Goal: Task Accomplishment & Management: Use online tool/utility

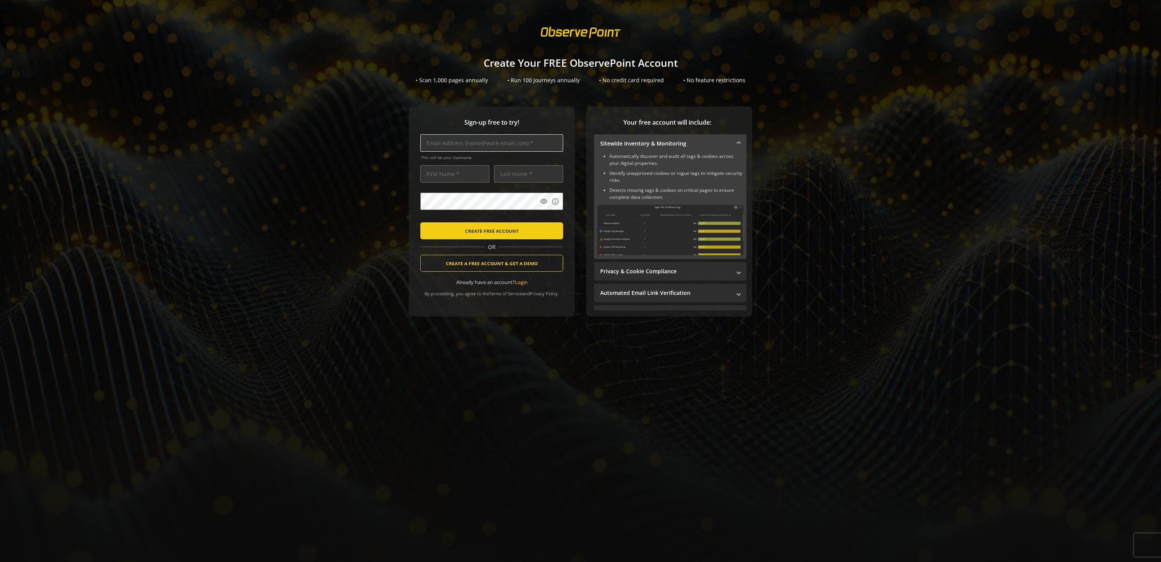
click at [489, 140] on input "text" at bounding box center [491, 142] width 143 height 17
type input "i"
type input "[EMAIL_ADDRESS][DOMAIN_NAME]"
type input "Marketing"
type input "Devs"
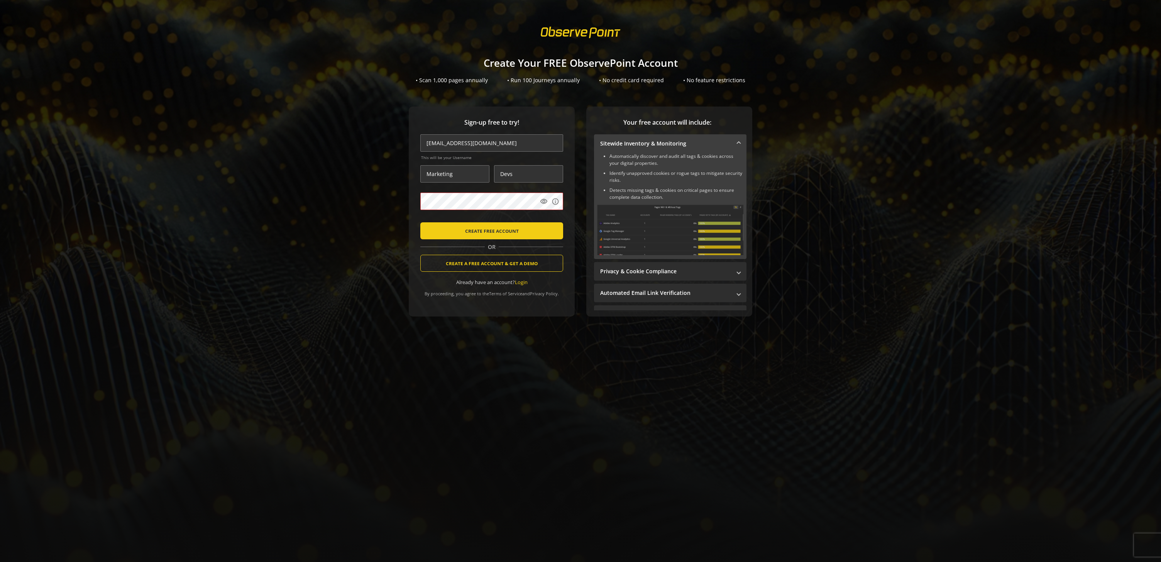
click at [372, 216] on div "Sign-up free to try! [EMAIL_ADDRESS][DOMAIN_NAME] This will be your Username Ma…" at bounding box center [580, 227] width 1143 height 241
click at [496, 234] on span "CREATE FREE ACCOUNT" at bounding box center [492, 231] width 54 height 14
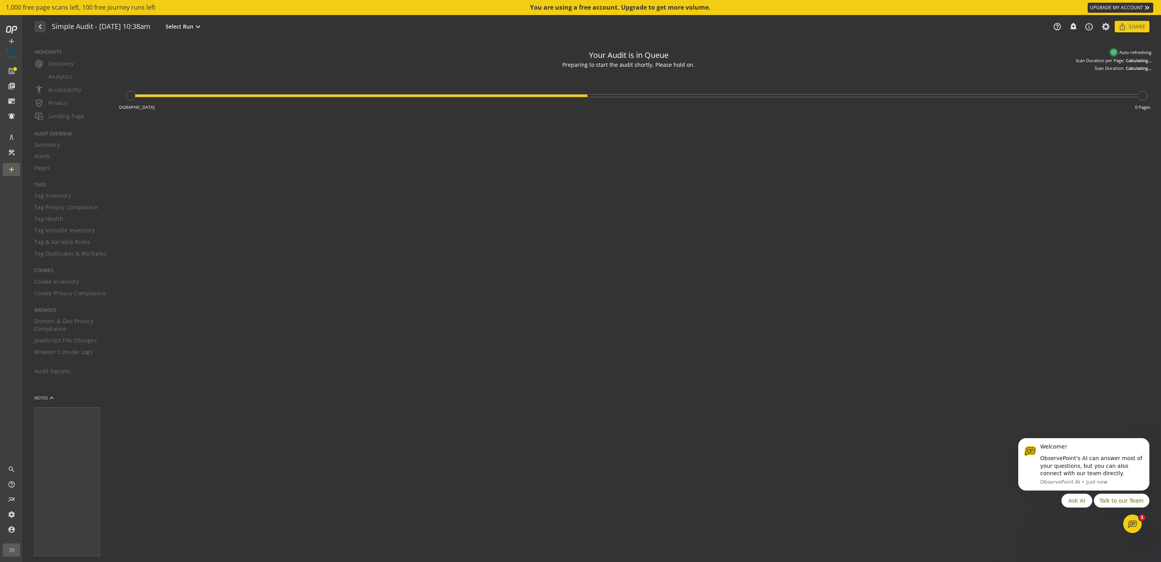
type textarea "Notes can include: -a description of what this audit is validating -changes in …"
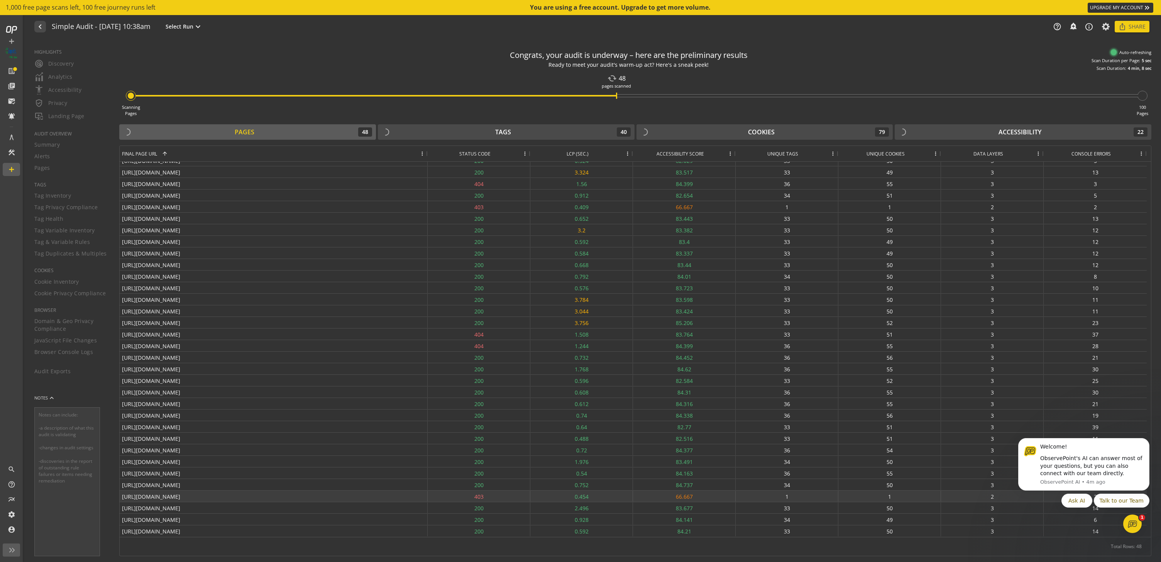
click at [189, 497] on div "[URL][DOMAIN_NAME]" at bounding box center [274, 496] width 308 height 11
drag, startPoint x: 217, startPoint y: 495, endPoint x: 112, endPoint y: 495, distance: 105.4
click at [112, 495] on mat-drawer-content "Congrats, your audit is underway – here are the preliminary results Ready to me…" at bounding box center [636, 301] width 1052 height 522
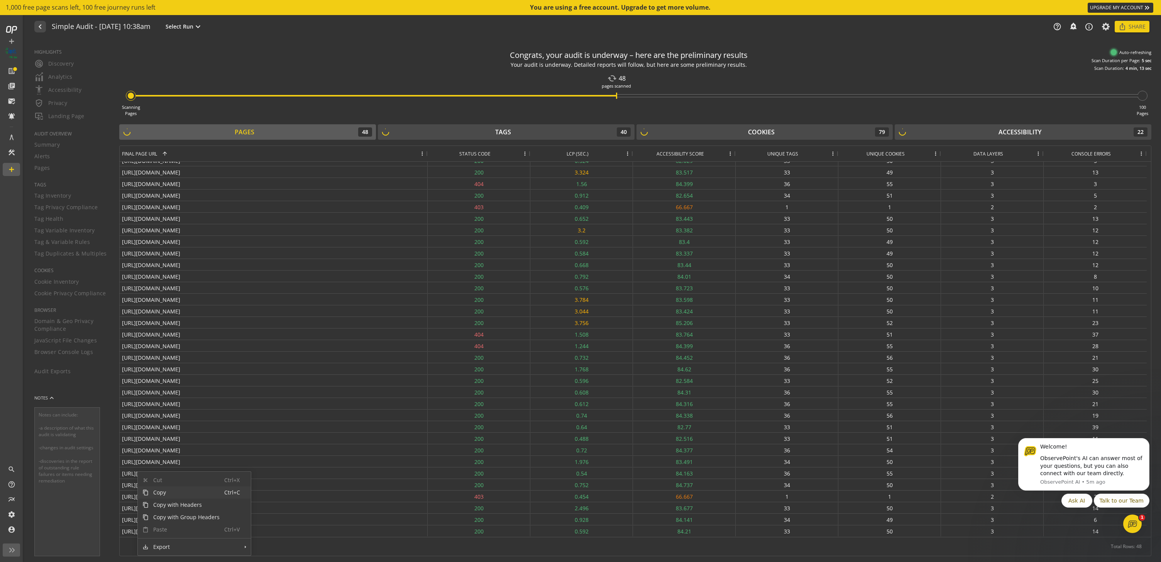
click at [151, 495] on span "Copy" at bounding box center [187, 493] width 76 height 12
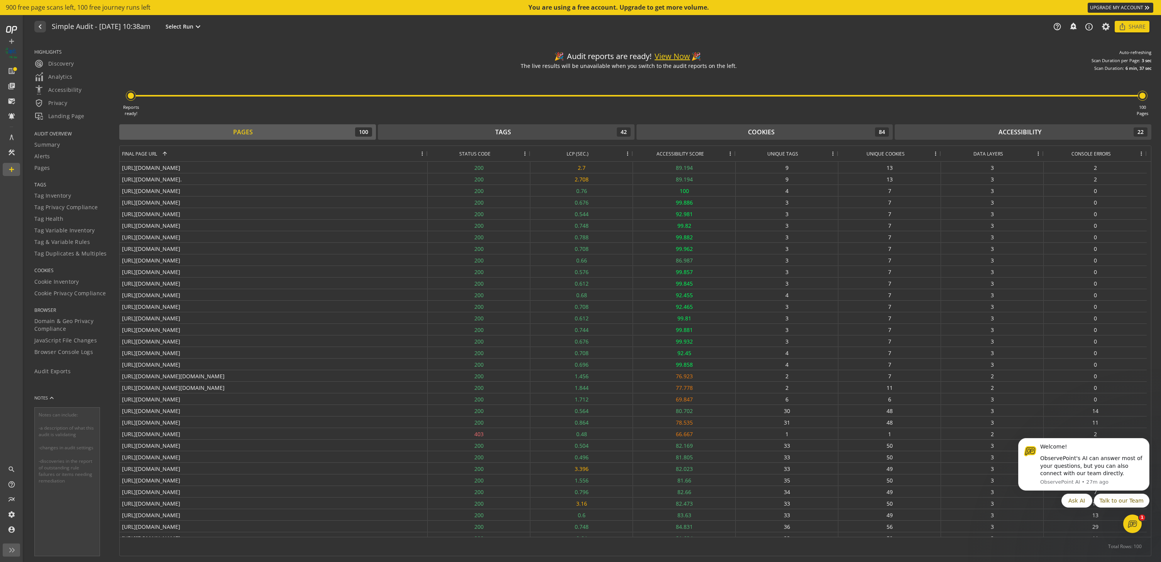
click at [595, 82] on div "Reports ready! 100 Pages" at bounding box center [635, 93] width 1032 height 45
click at [682, 55] on button "View Now" at bounding box center [673, 56] width 36 height 11
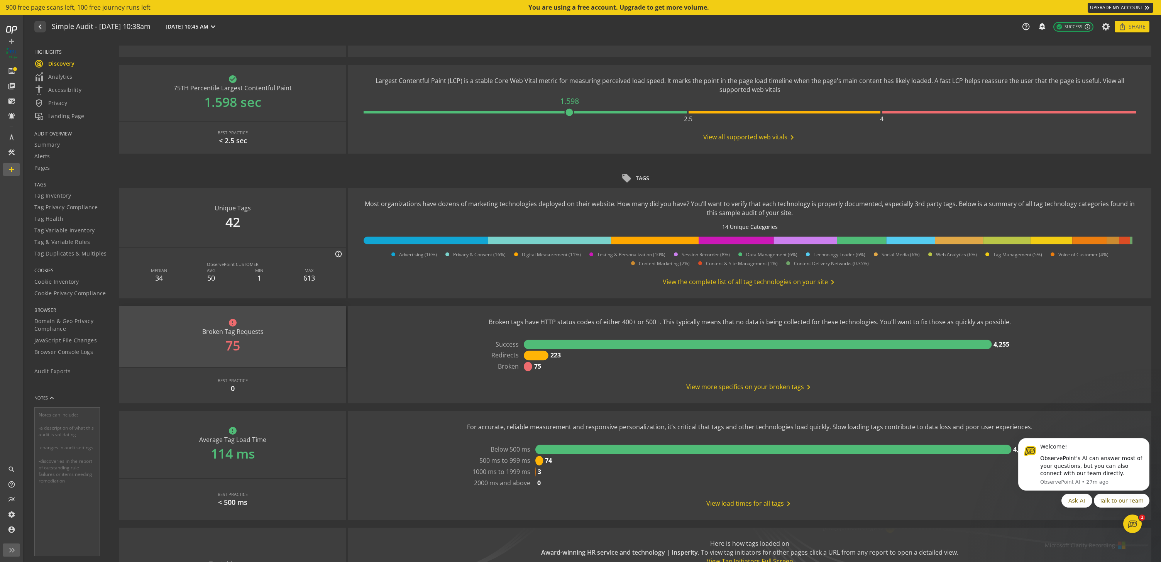
scroll to position [325, 0]
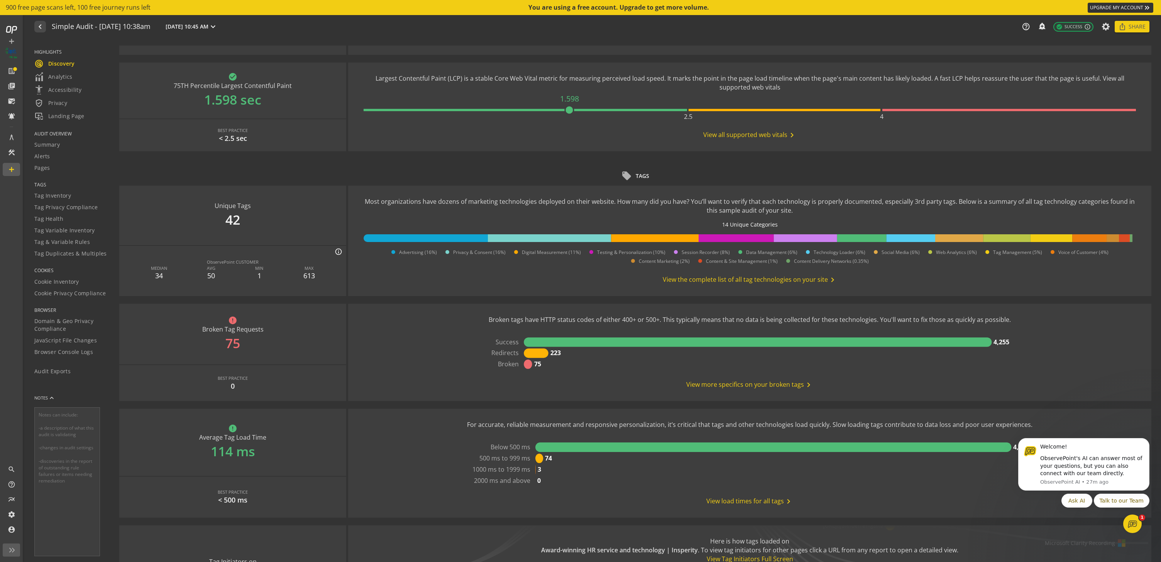
click at [527, 366] on rect at bounding box center [528, 364] width 8 height 9
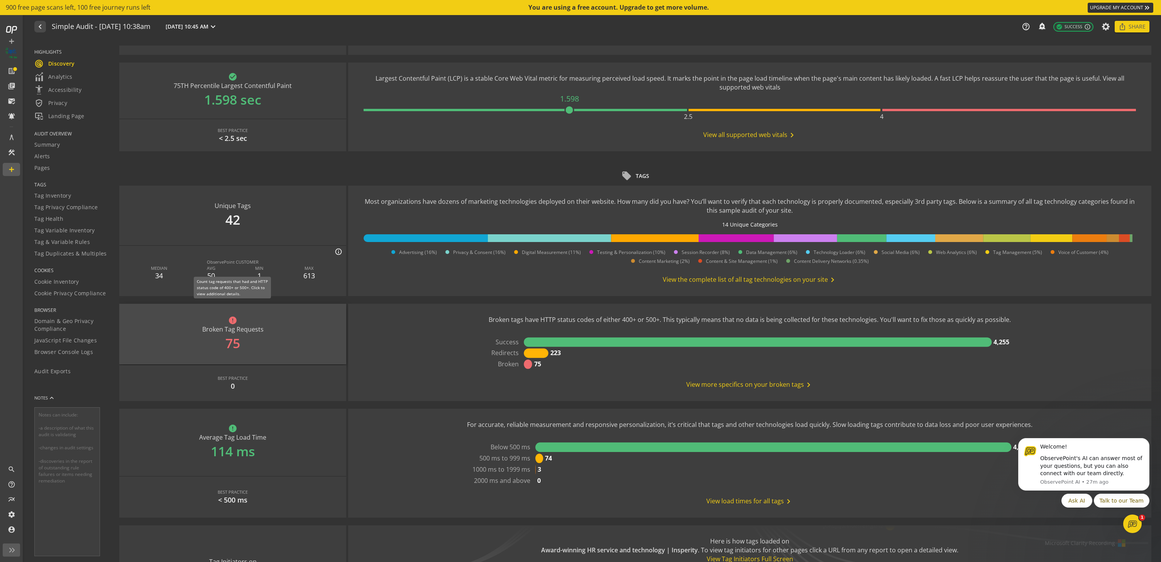
click at [238, 348] on div "error Broken Tag Requests 75" at bounding box center [232, 334] width 227 height 61
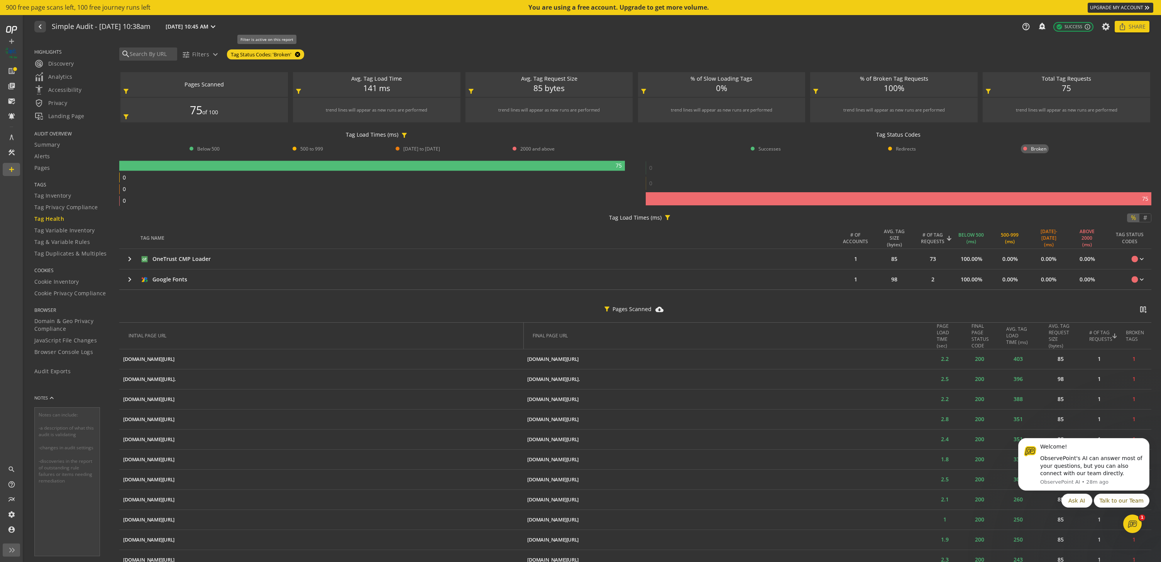
click at [297, 55] on mat-icon "cancel" at bounding box center [297, 54] width 11 height 6
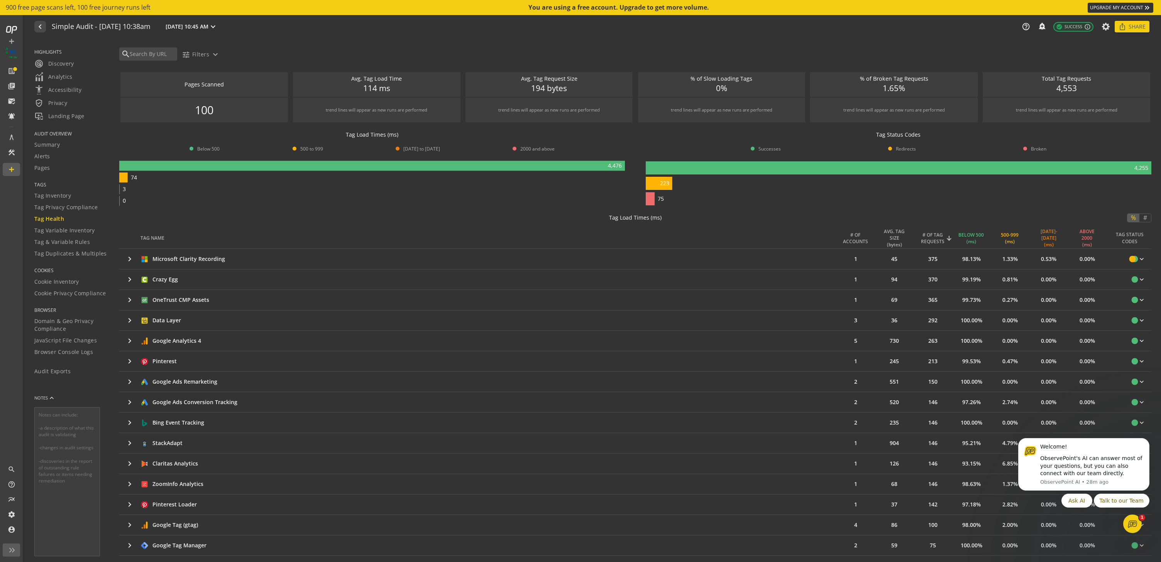
click at [634, 7] on div "You are using a free account. Upgrade to get more volume." at bounding box center [619, 7] width 181 height 9
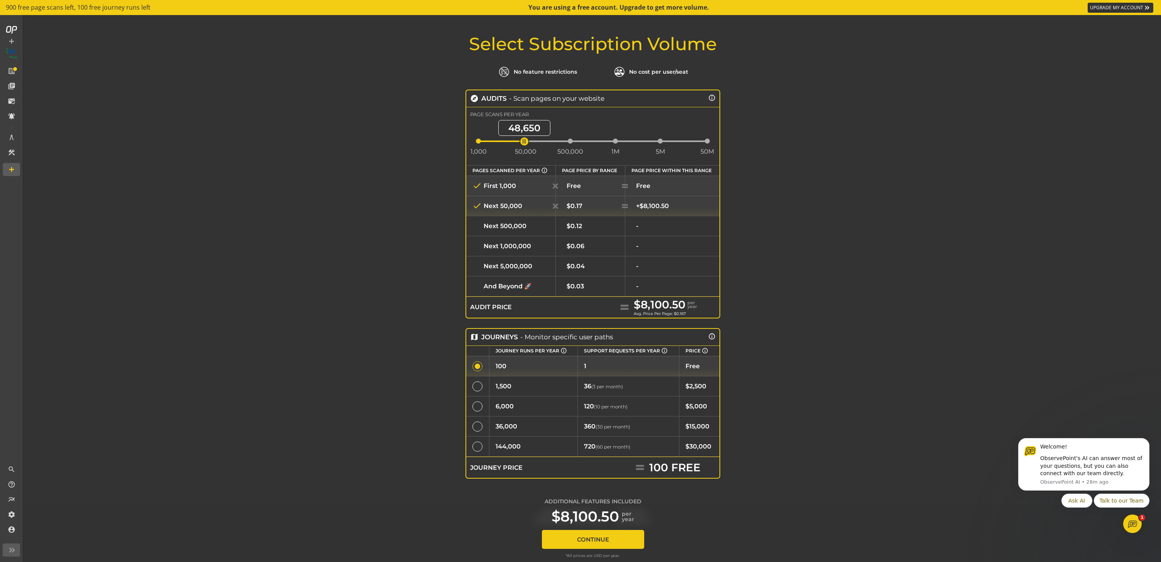
click at [523, 140] on div "ngx-slider" at bounding box center [525, 141] width 5 height 5
drag, startPoint x: 522, startPoint y: 140, endPoint x: 480, endPoint y: 141, distance: 42.5
click at [480, 141] on span "ngx-slider" at bounding box center [482, 142] width 10 height 10
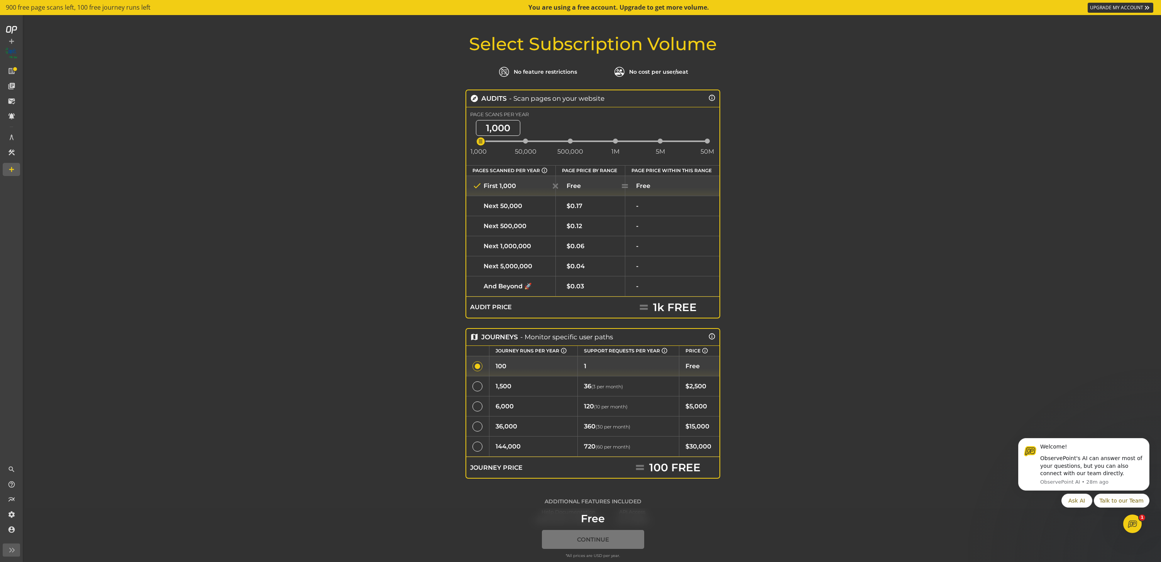
drag, startPoint x: 479, startPoint y: 141, endPoint x: 475, endPoint y: 145, distance: 5.5
click at [476, 142] on ngx-slider "1,000 1,000 50,000 500,000 1M 5M 50M" at bounding box center [593, 142] width 234 height 2
click at [523, 203] on div "check Next 50,000" at bounding box center [511, 205] width 77 height 9
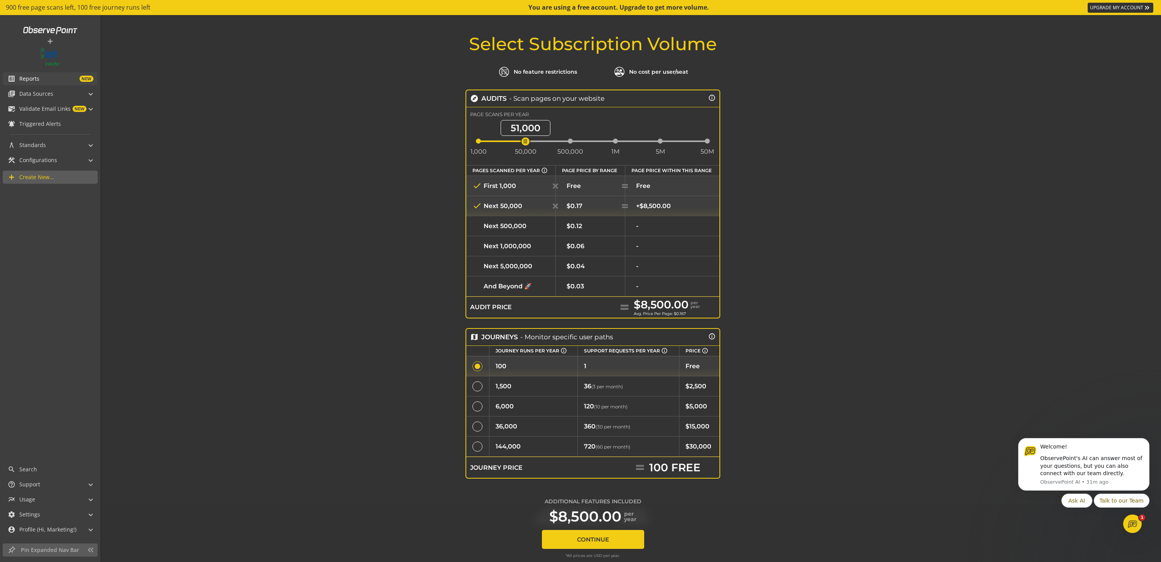
click at [23, 79] on span "Reports" at bounding box center [29, 79] width 20 height 8
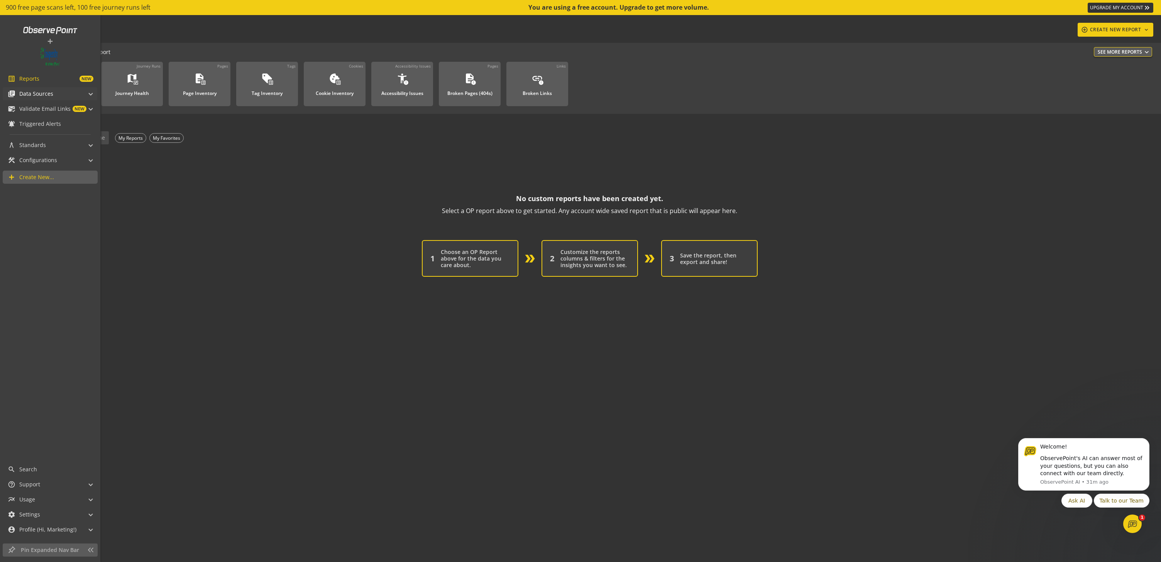
click at [89, 92] on span at bounding box center [90, 93] width 3 height 8
click at [38, 104] on span "Audits & Journeys" at bounding box center [43, 106] width 46 height 7
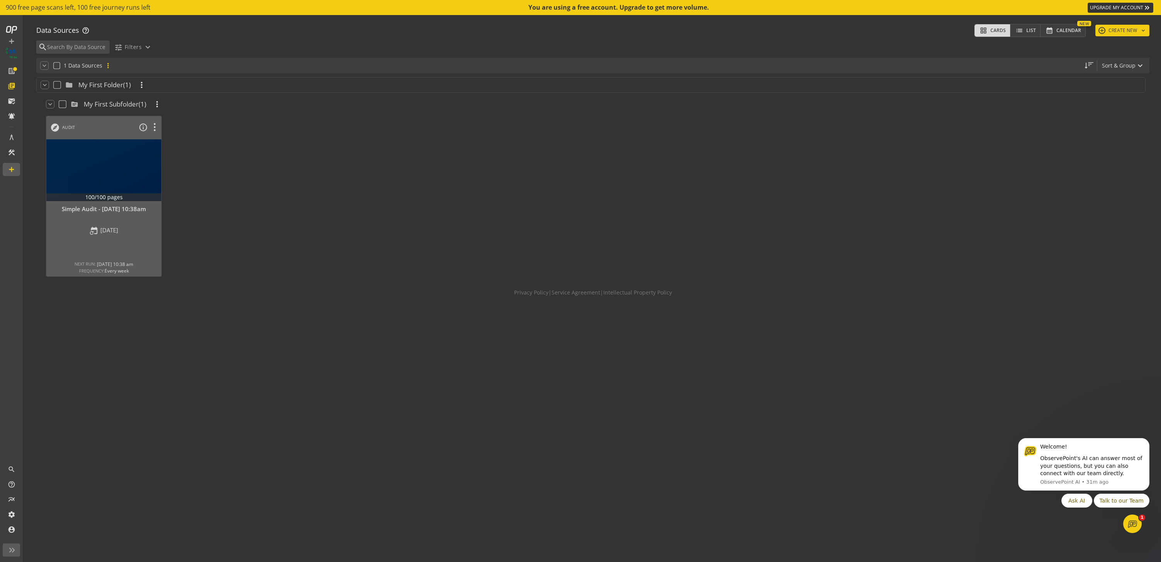
click at [105, 64] on mat-icon "more_vert" at bounding box center [108, 66] width 8 height 8
click at [209, 305] on div at bounding box center [580, 281] width 1161 height 562
click at [154, 128] on icon at bounding box center [155, 127] width 14 height 10
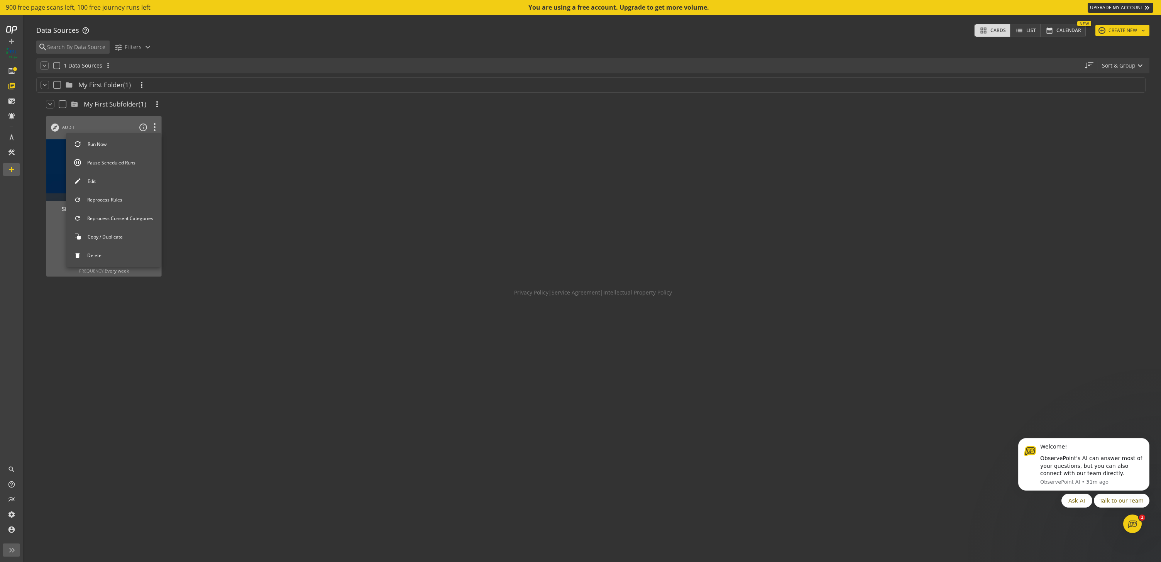
click at [1138, 28] on div at bounding box center [580, 281] width 1161 height 562
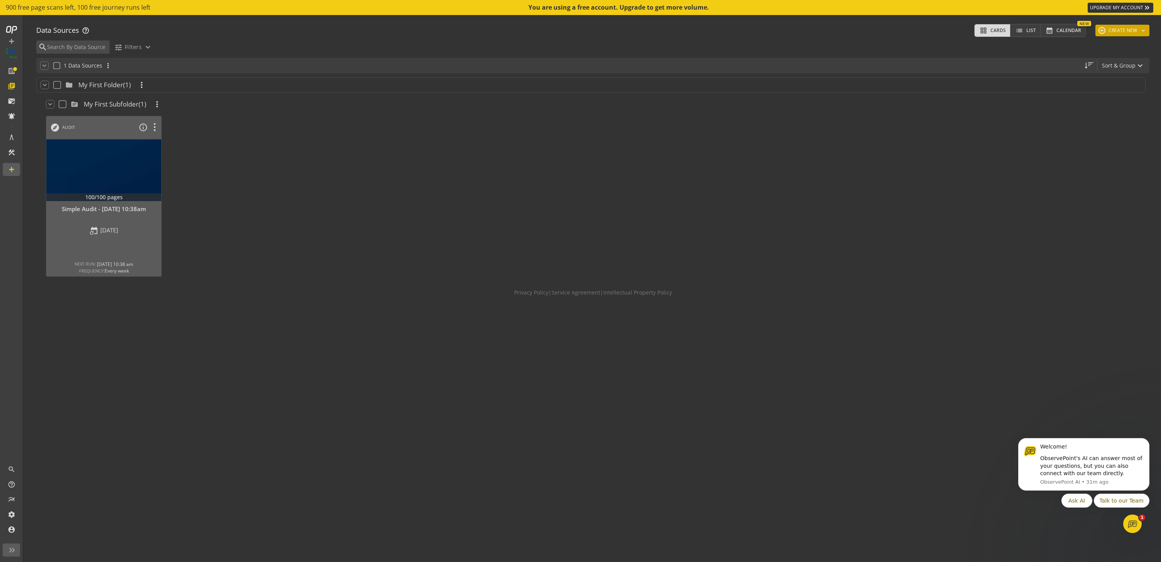
click at [1122, 30] on button "add CREATE NEW keyboard_arrow_down" at bounding box center [1123, 31] width 54 height 12
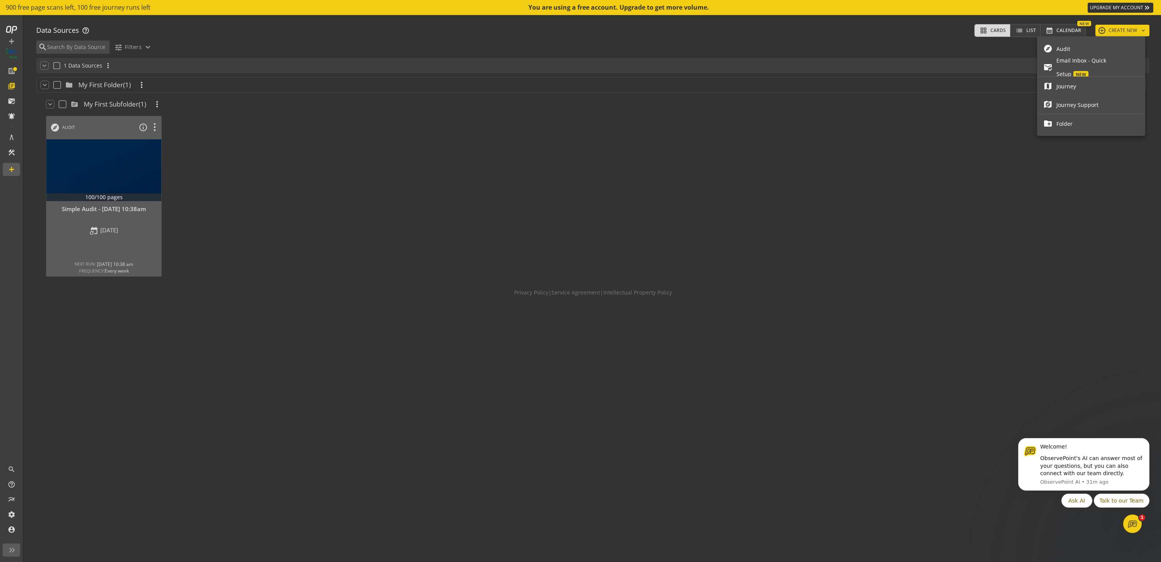
click at [1072, 47] on span "Audit" at bounding box center [1098, 49] width 83 height 14
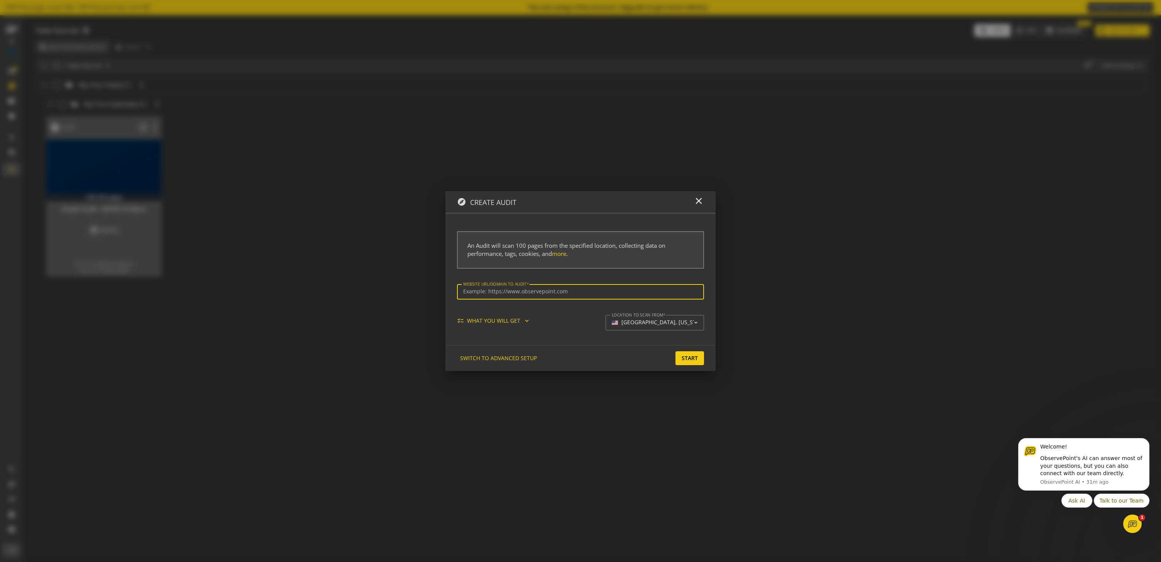
click at [527, 322] on mat-icon "expand_more" at bounding box center [527, 320] width 7 height 7
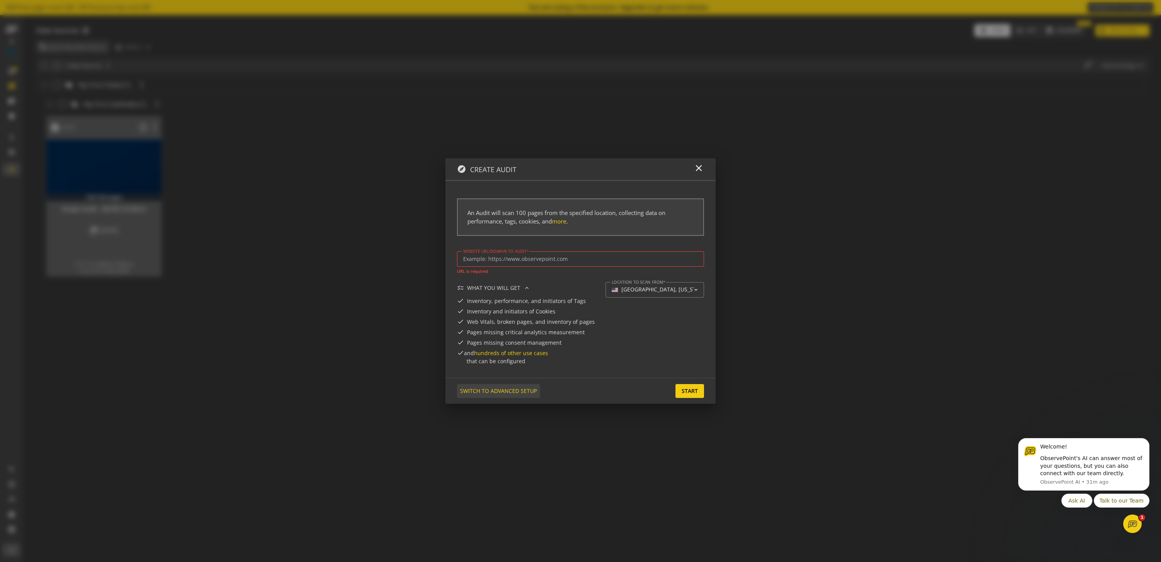
click at [497, 396] on span "SWITCH TO ADVANCED SETUP" at bounding box center [498, 391] width 77 height 14
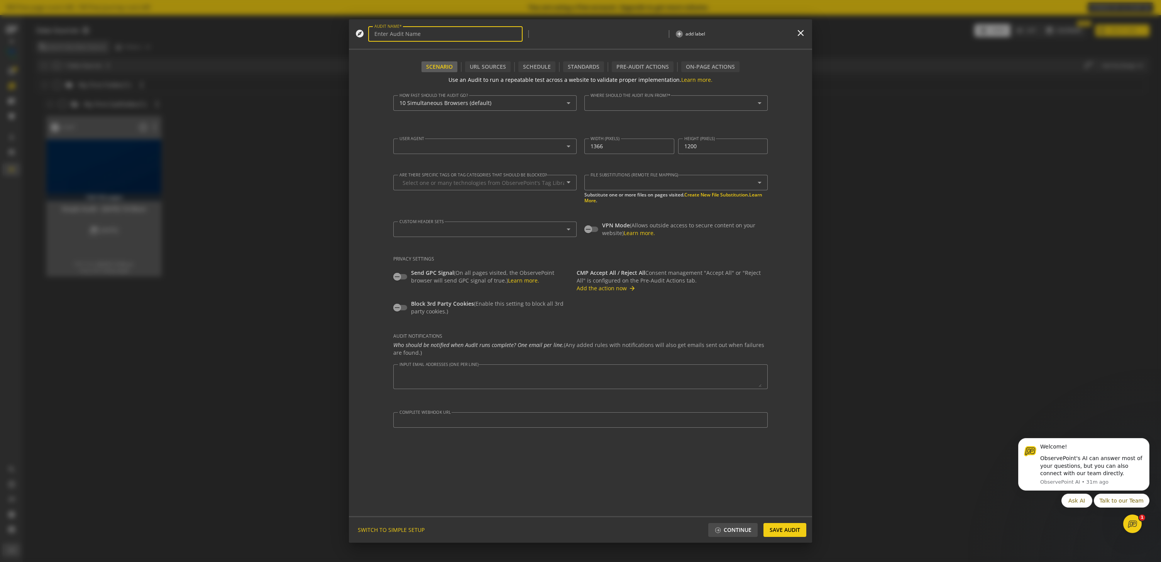
type input "Simple Audit - [DATE] 11:09am"
type textarea "[EMAIL_ADDRESS][DOMAIN_NAME]"
click at [500, 70] on div "URL Sources" at bounding box center [488, 67] width 36 height 8
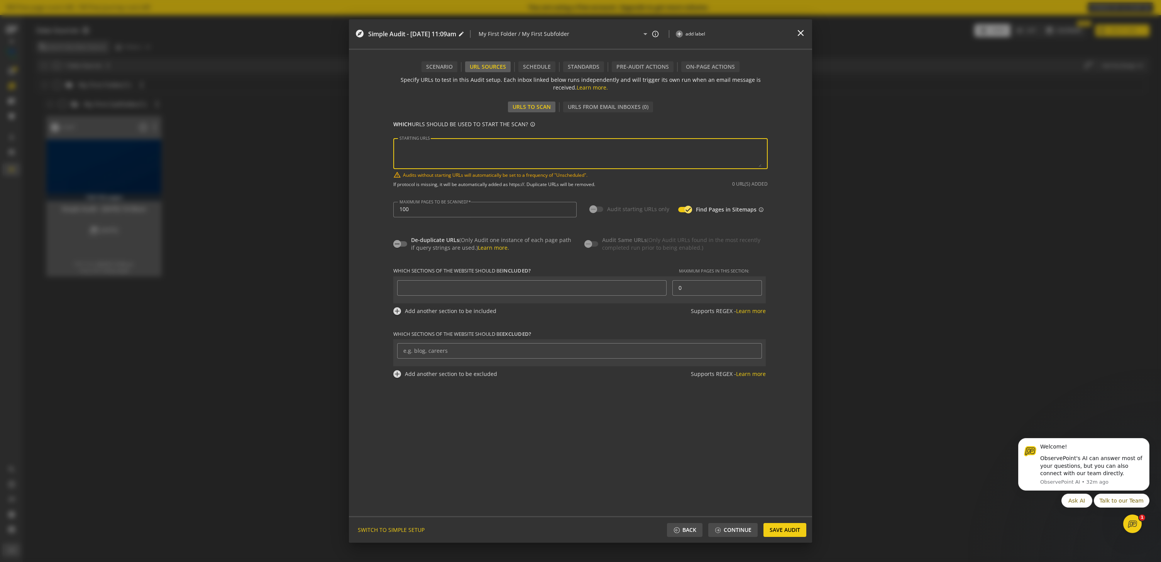
click at [581, 154] on textarea "STARTING URLS" at bounding box center [581, 153] width 362 height 27
